Goal: Find specific page/section: Find specific page/section

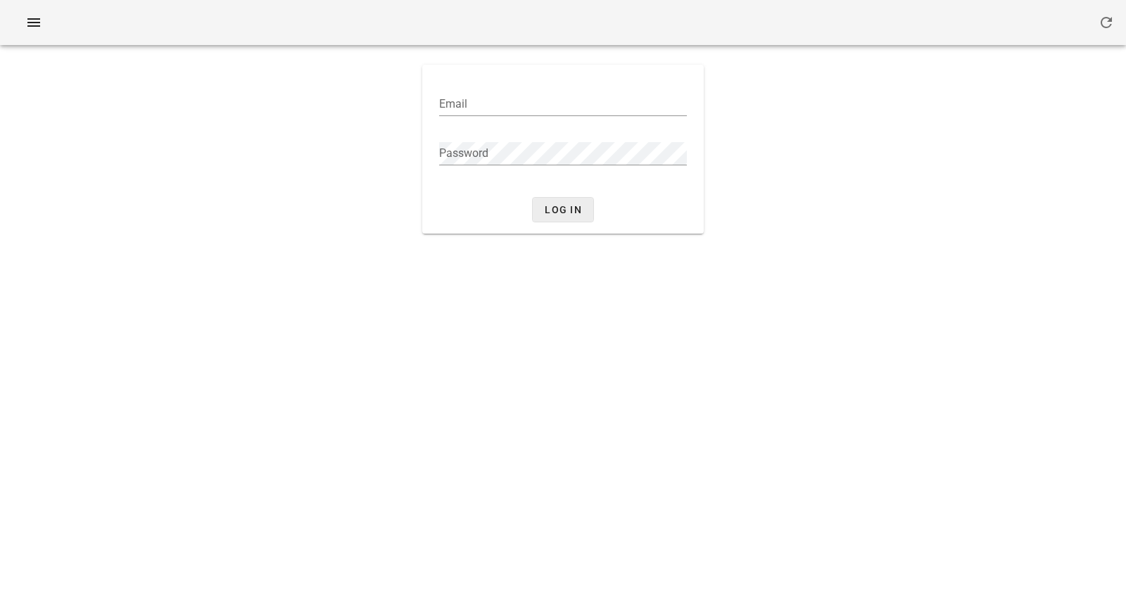
type input "[PERSON_NAME][EMAIL_ADDRESS][DOMAIN_NAME]"
click at [560, 211] on span "Log in" at bounding box center [563, 209] width 38 height 11
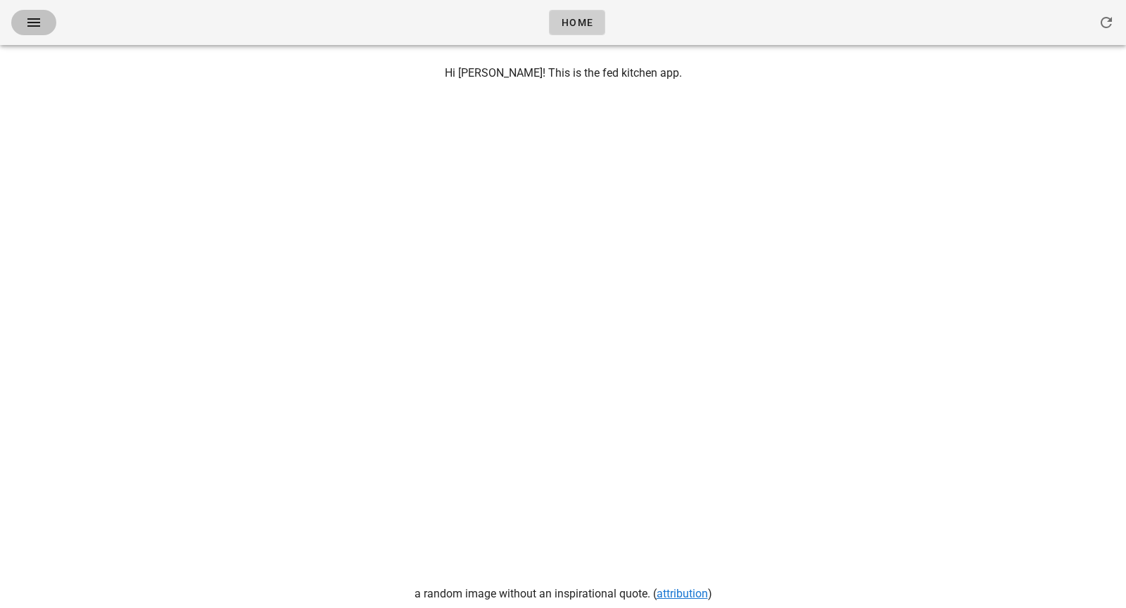
click at [46, 22] on button "button" at bounding box center [33, 22] width 45 height 25
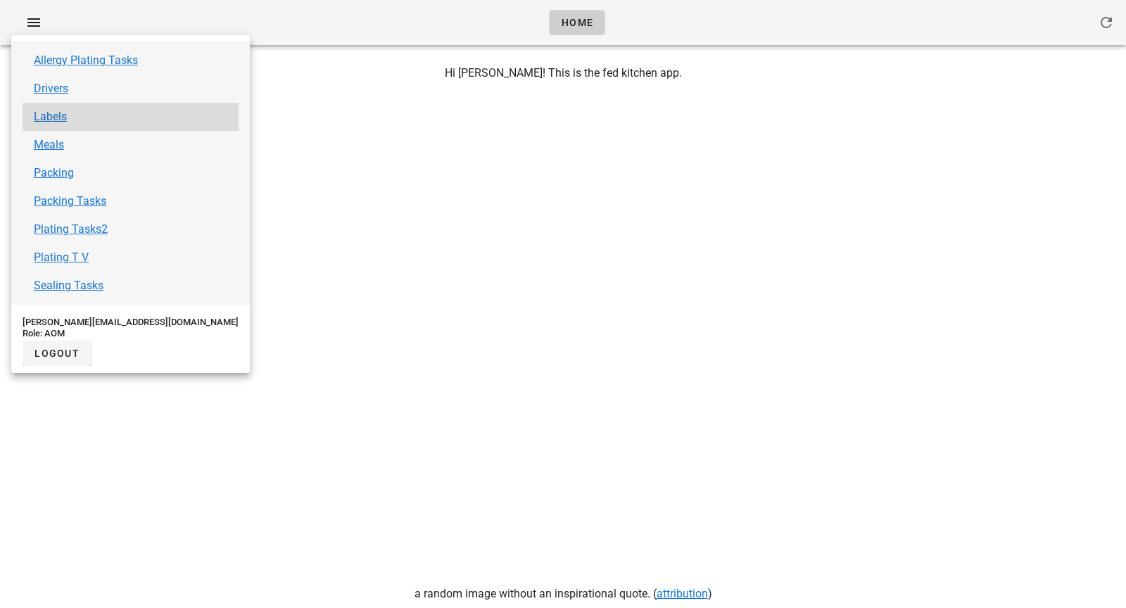
click at [84, 121] on div "Labels" at bounding box center [131, 117] width 216 height 28
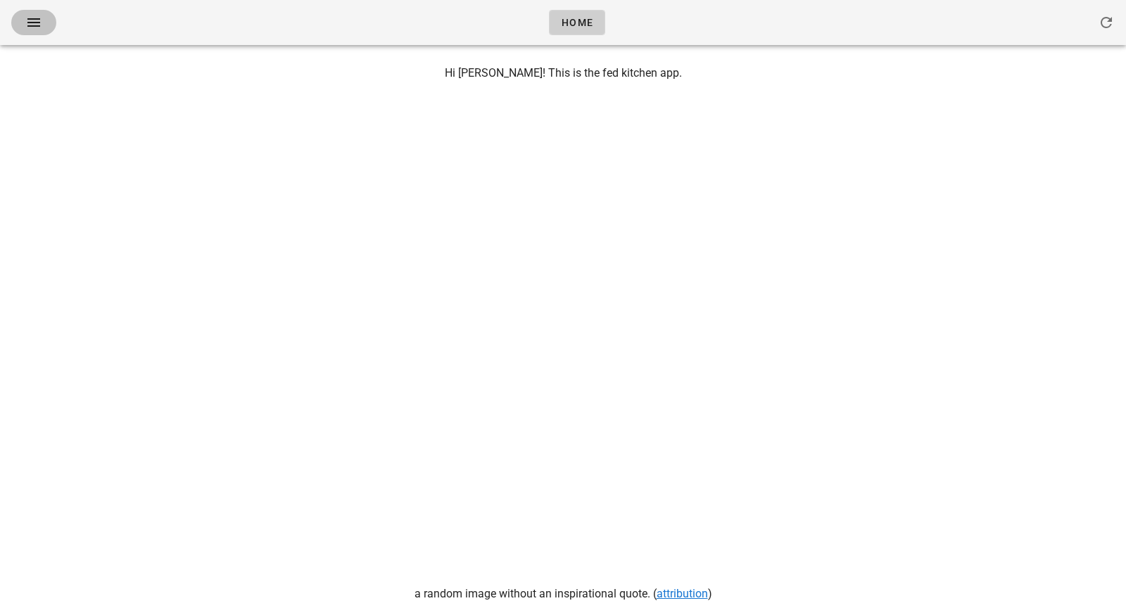
click at [35, 27] on icon "button" at bounding box center [33, 22] width 17 height 17
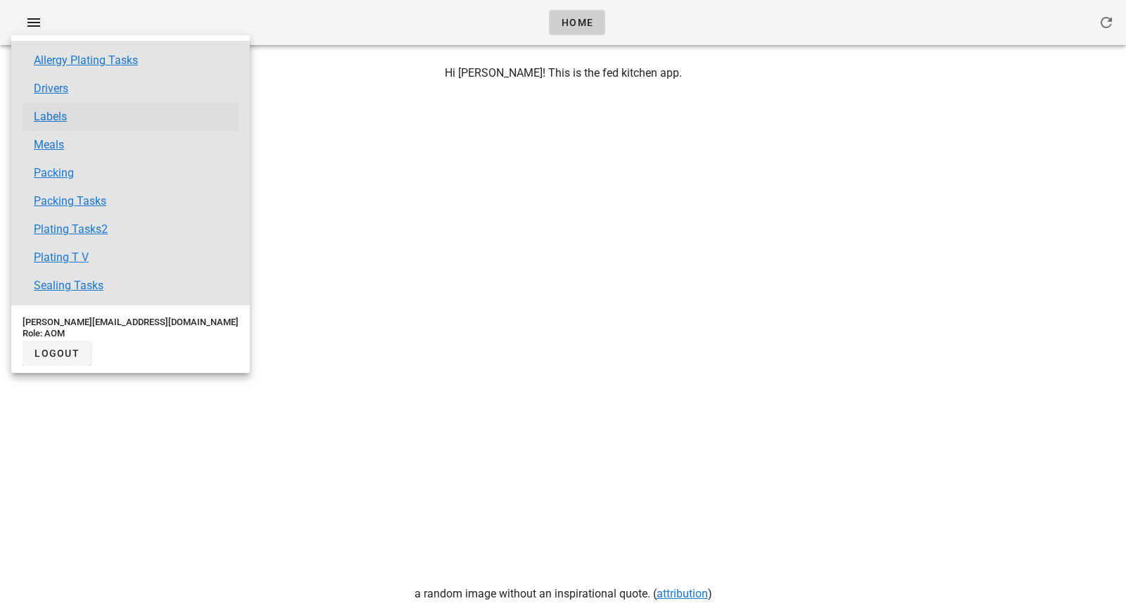
click at [62, 120] on link "Labels" at bounding box center [50, 116] width 33 height 17
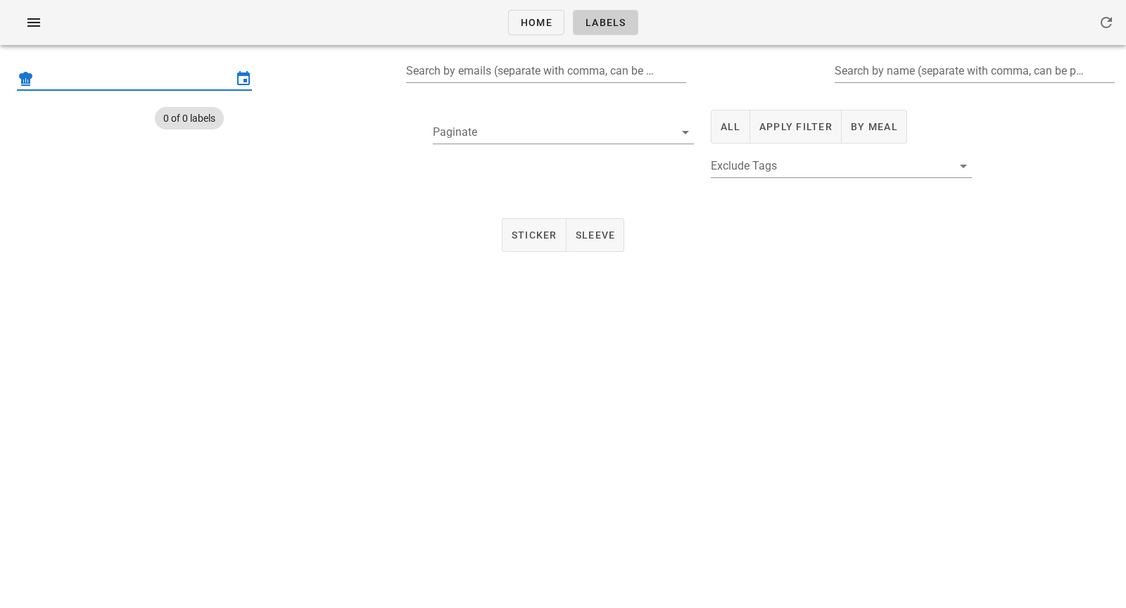
click at [213, 80] on input "text" at bounding box center [135, 79] width 196 height 23
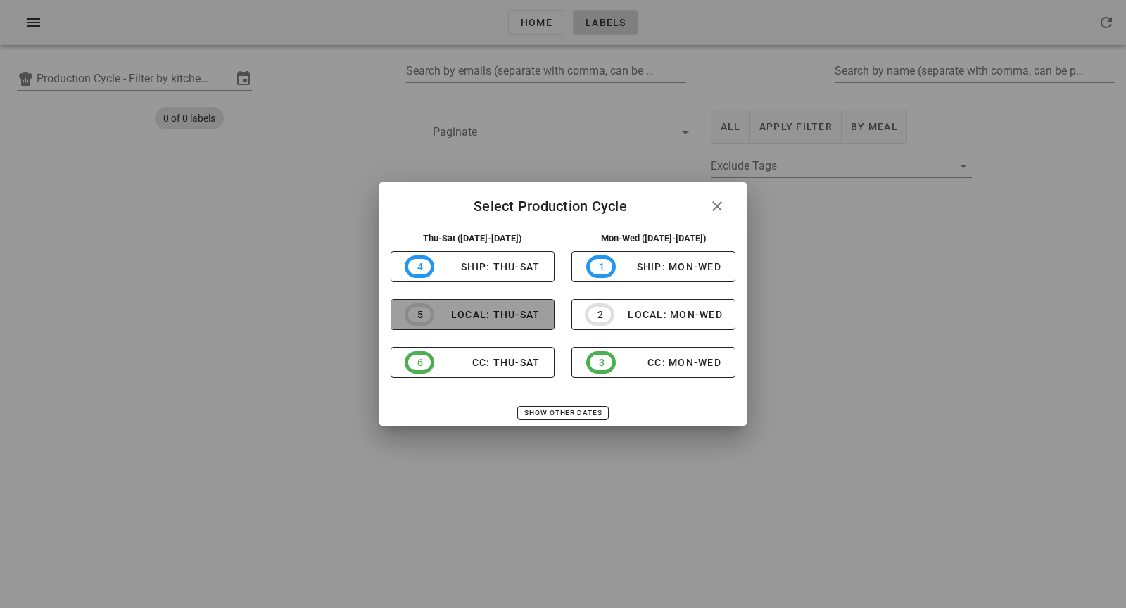
click at [503, 325] on span "5 local: Thu-Sat" at bounding box center [472, 314] width 135 height 23
type input "local: Thu-Sat ([DATE]-[DATE])"
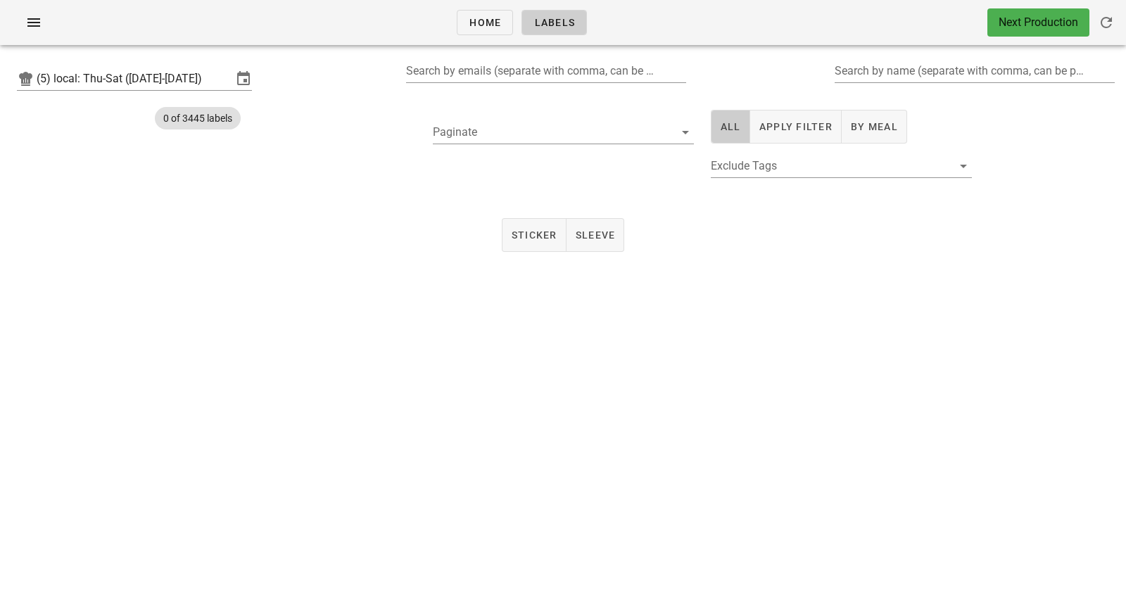
drag, startPoint x: 732, startPoint y: 131, endPoint x: 721, endPoint y: 320, distance: 189.0
click at [721, 320] on div "Home Labels Next Production (5) local: Thu-Sat ([DATE]-[DATE]) Search by emails…" at bounding box center [563, 304] width 1126 height 608
click at [793, 131] on span "Apply Filter" at bounding box center [796, 126] width 74 height 11
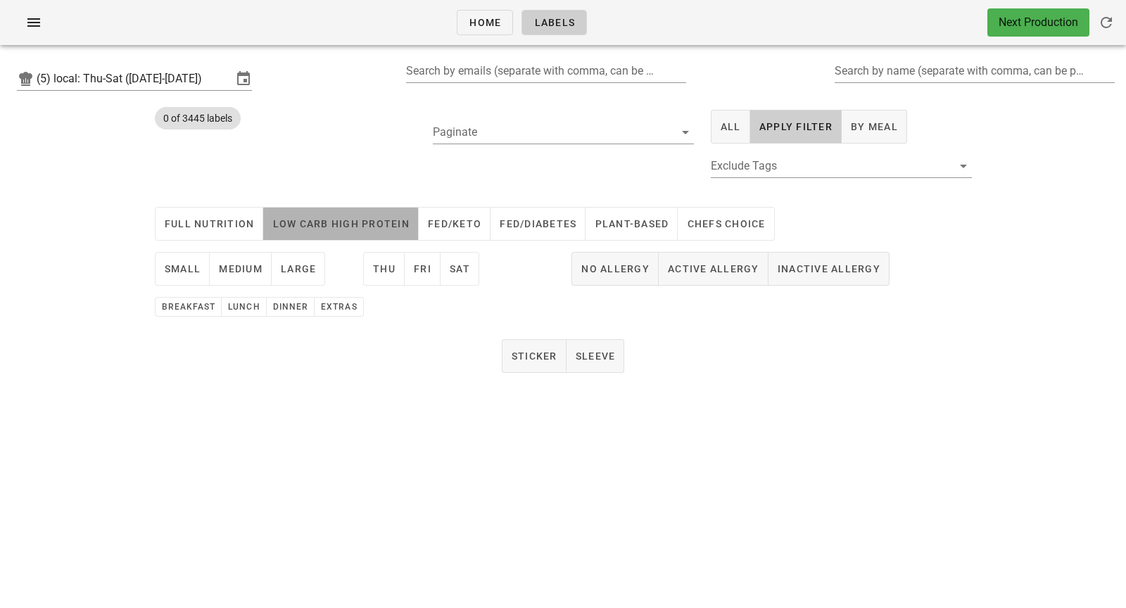
click at [372, 229] on span "Low Carb High Protein" at bounding box center [341, 223] width 138 height 11
click at [174, 270] on span "small" at bounding box center [182, 268] width 37 height 11
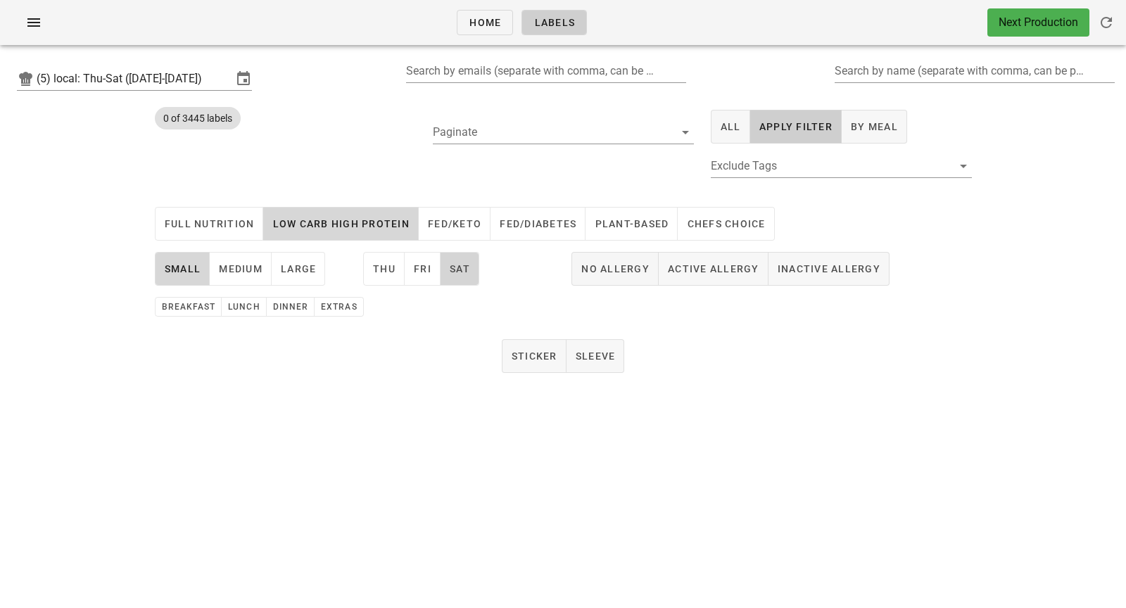
click at [446, 267] on button "Sat" at bounding box center [460, 269] width 39 height 34
click at [246, 302] on span "lunch" at bounding box center [243, 307] width 32 height 10
click at [743, 263] on span "Active Allergy" at bounding box center [713, 268] width 92 height 11
click at [541, 363] on button "Sticker" at bounding box center [534, 356] width 65 height 34
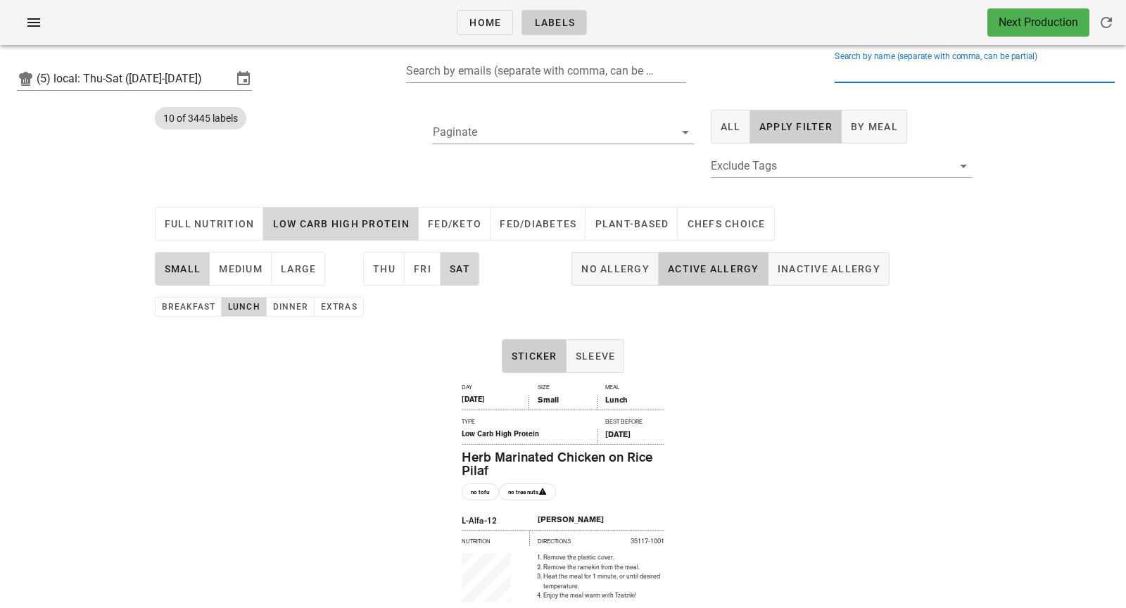
click at [943, 68] on input "Search by name (separate with comma, can be partial)" at bounding box center [973, 71] width 277 height 23
type input "che"
click at [1107, 74] on button "Clear Search by name (separate with comma, can be partial)" at bounding box center [1106, 71] width 17 height 17
click at [565, 453] on div "Herb Marinated Chicken on Rice Pilaf" at bounding box center [563, 464] width 203 height 26
